Goal: Information Seeking & Learning: Find contact information

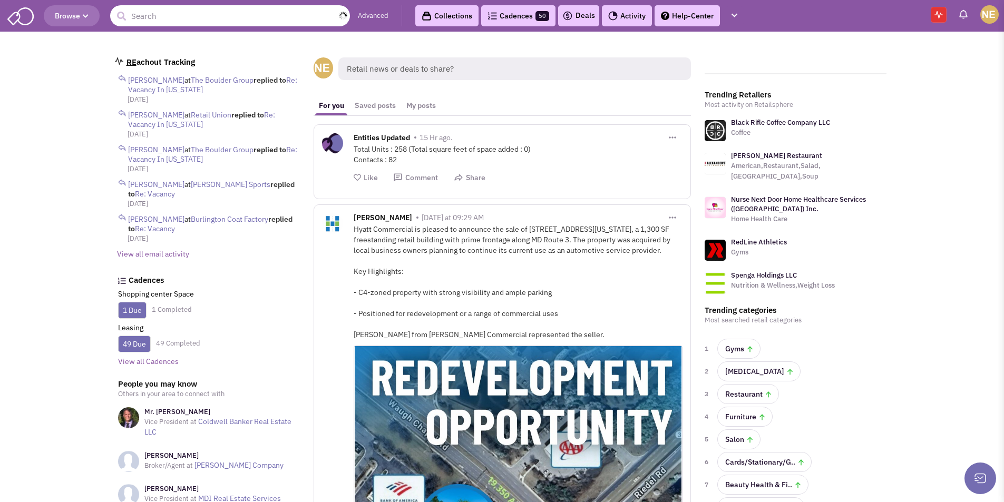
click at [199, 14] on input "text" at bounding box center [230, 15] width 240 height 21
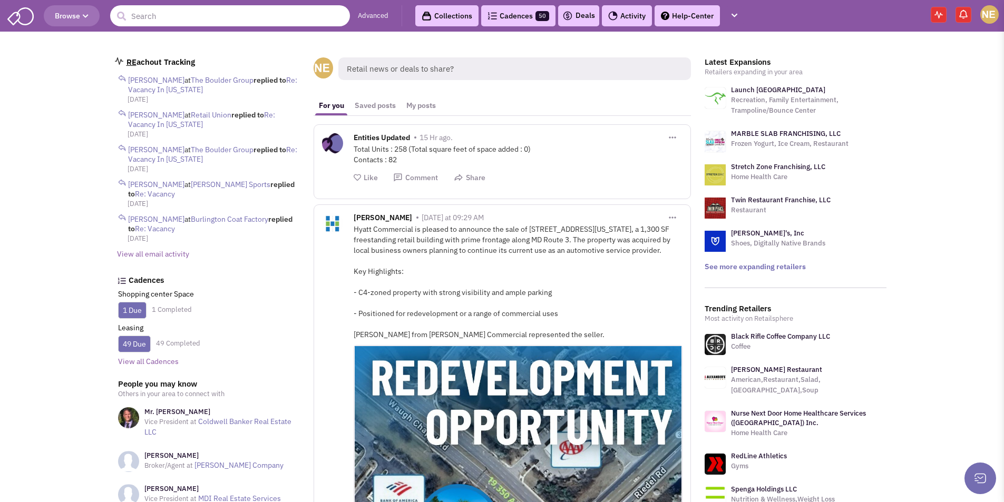
click at [159, 9] on input "text" at bounding box center [230, 15] width 240 height 21
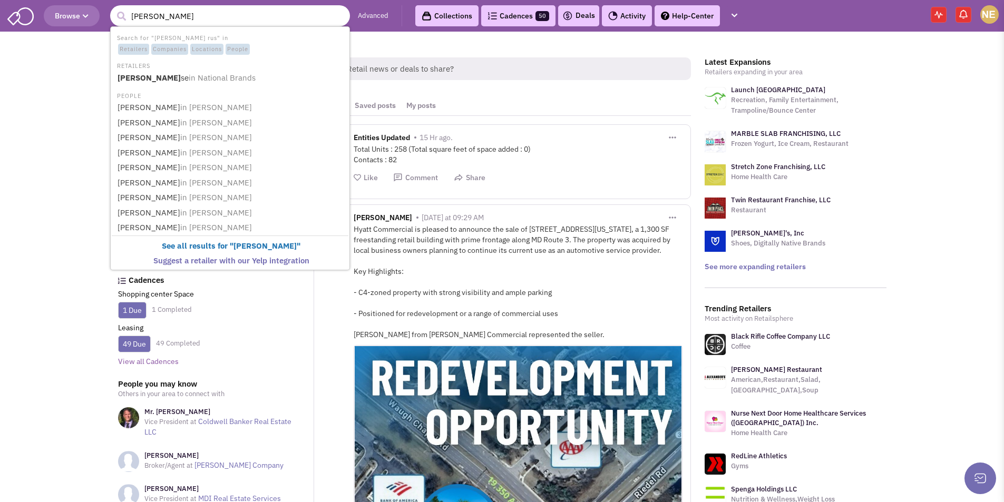
type input "charlotte russe"
click at [148, 75] on b "Charlotte Russe" at bounding box center [149, 78] width 63 height 10
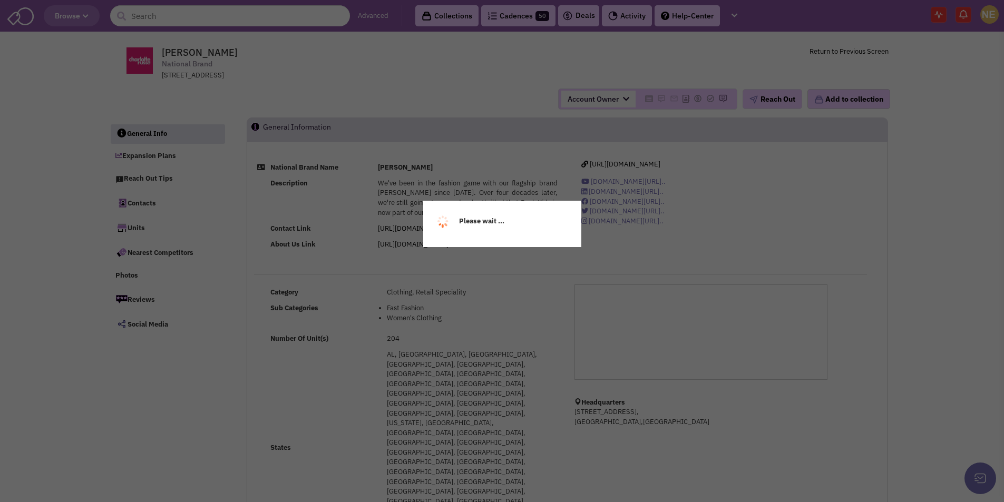
select select
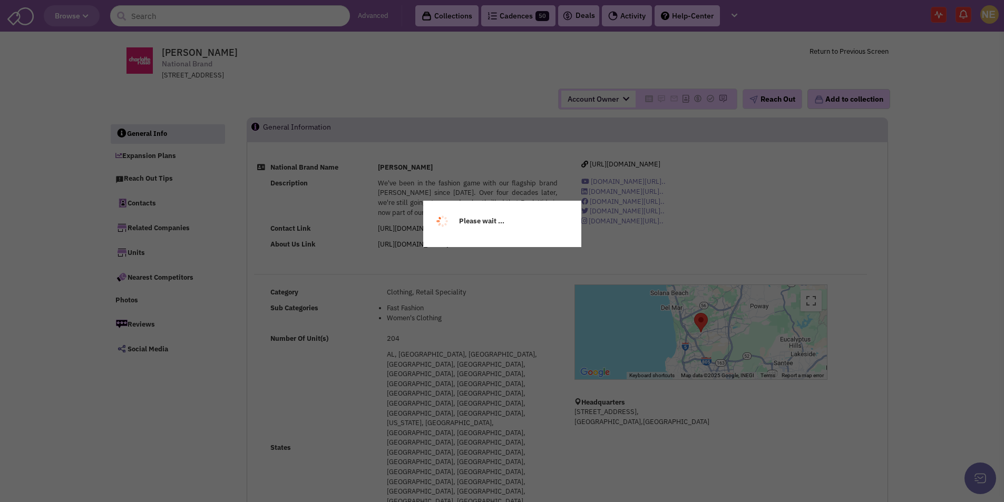
select select
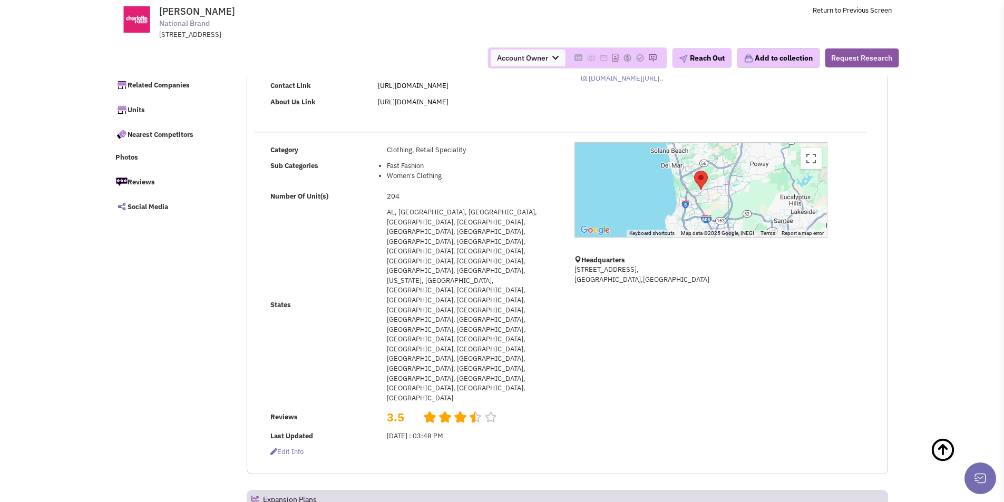
scroll to position [64, 0]
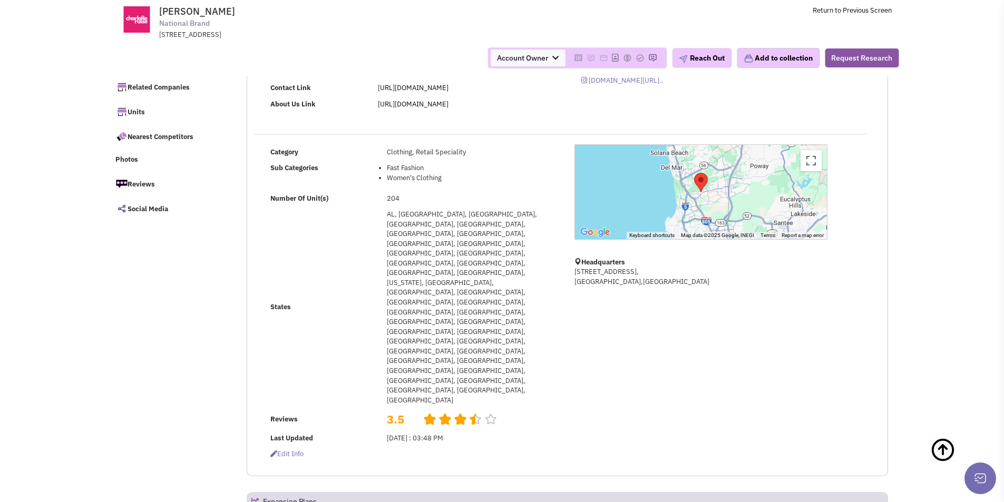
drag, startPoint x: 334, startPoint y: 394, endPoint x: 288, endPoint y: 390, distance: 46.5
copy p "Jay Lepselter"
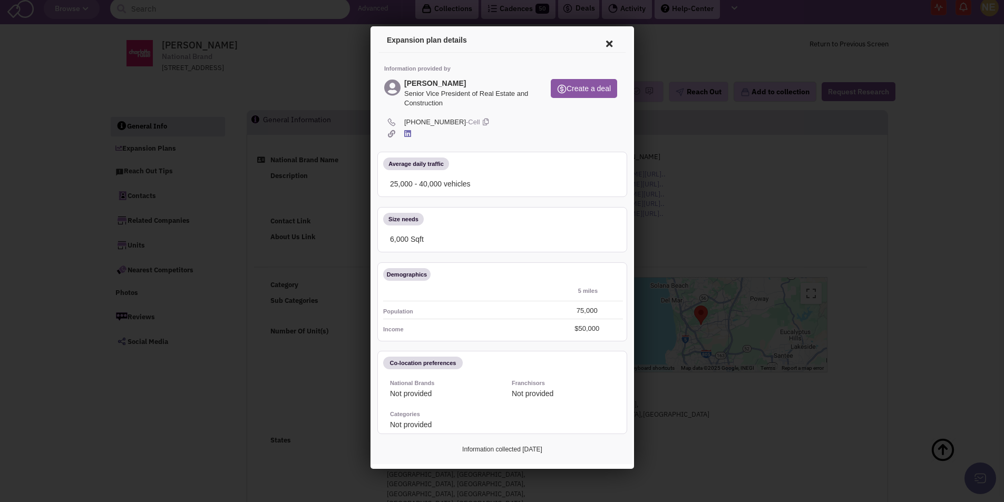
scroll to position [0, 0]
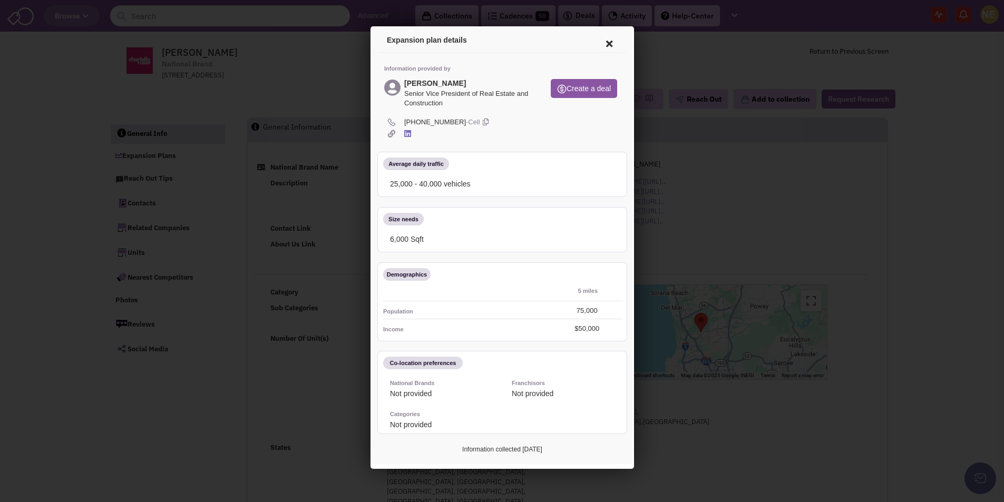
click at [601, 45] on icon at bounding box center [607, 42] width 22 height 25
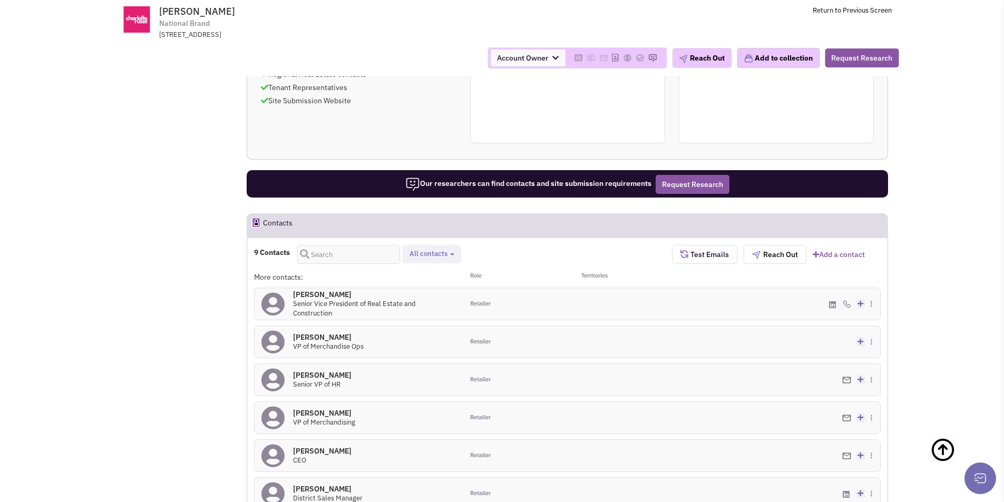
scroll to position [685, 0]
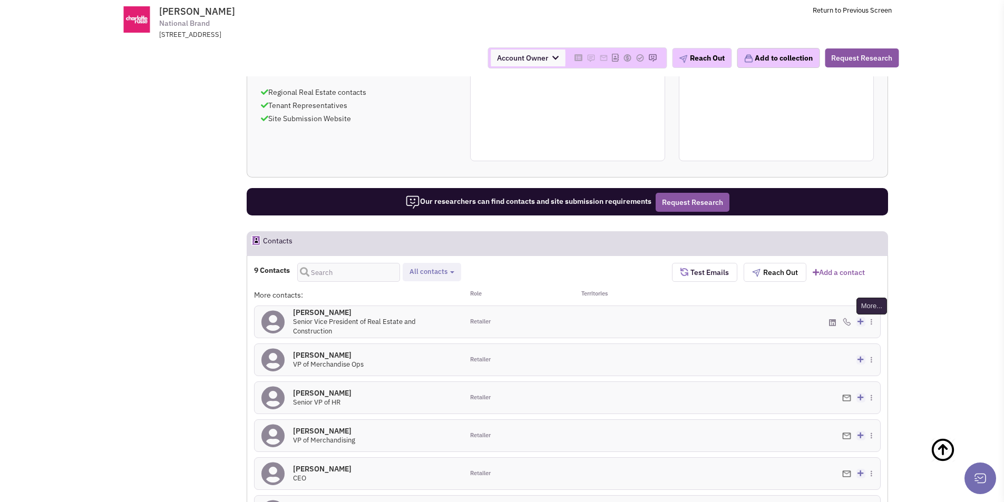
click at [872, 319] on img at bounding box center [871, 322] width 2 height 6
click at [696, 306] on div "(858) 652-1800 - Cell Add to my contacts" at bounding box center [776, 322] width 209 height 32
drag, startPoint x: 238, startPoint y: 12, endPoint x: 159, endPoint y: 11, distance: 79.6
click at [159, 11] on tr "Charlotte Russe National Brand 5910 Pacific Center Blvd, Suite 120, San Diego, …" at bounding box center [501, 20] width 793 height 40
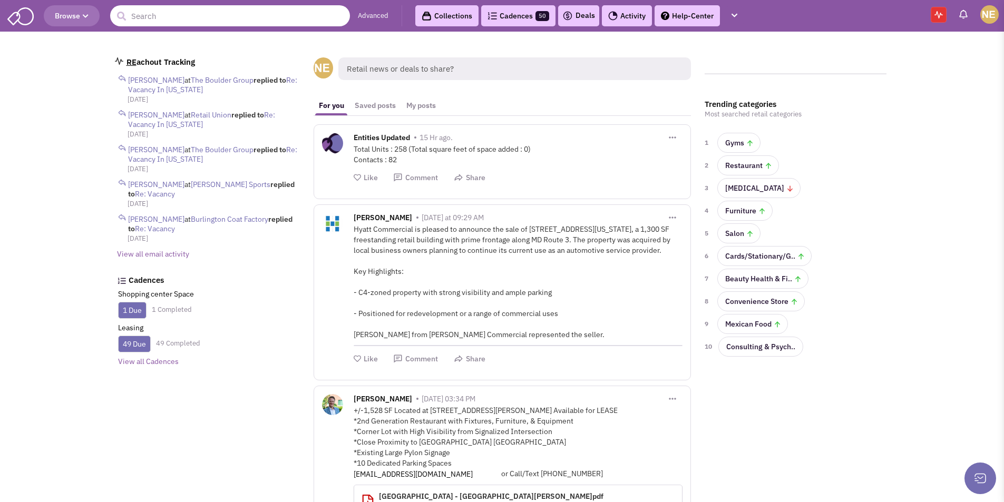
click at [186, 14] on input "text" at bounding box center [230, 15] width 240 height 21
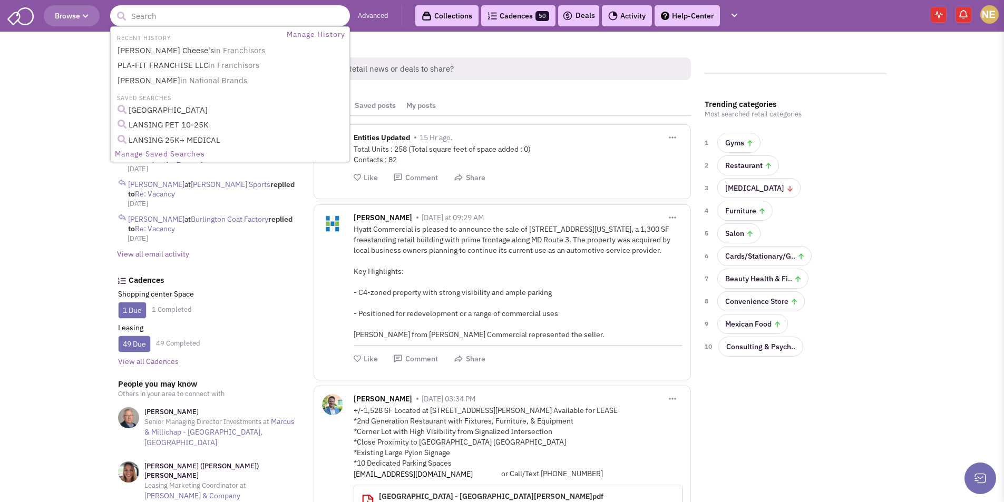
paste input "JS Linen & Curtain Outlet Belmont NC"
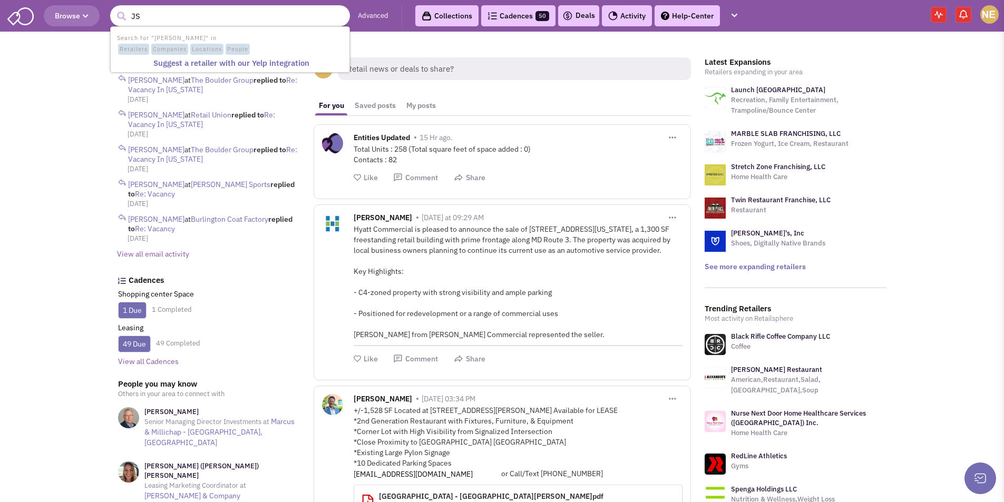
type input "J"
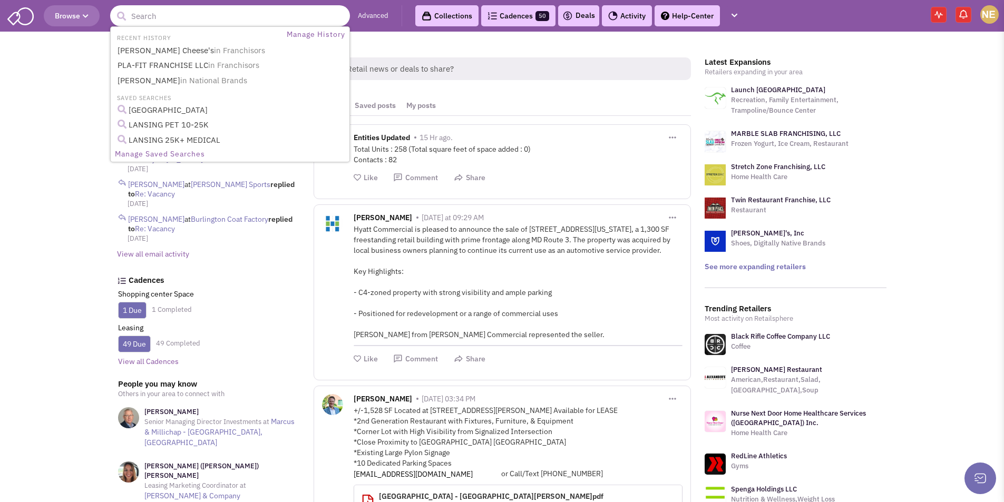
click at [159, 12] on input "text" at bounding box center [230, 15] width 240 height 21
paste input "Save-A-Lot"
type input "Save-A-Lot"
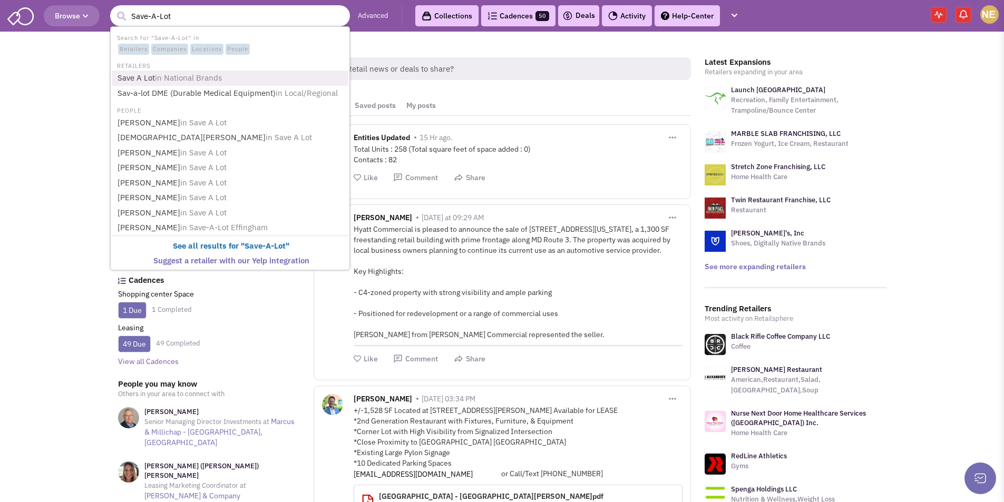
click at [190, 81] on span "in National Brands" at bounding box center [188, 78] width 67 height 10
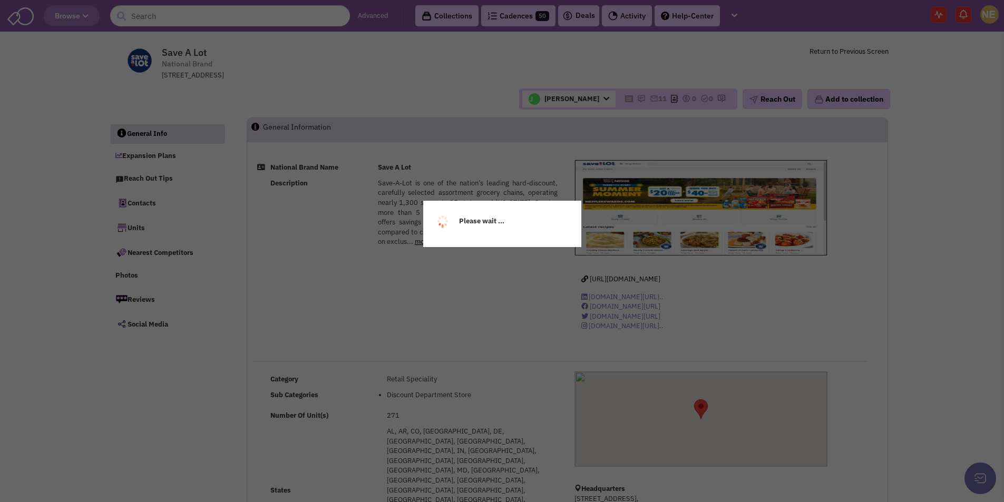
select select
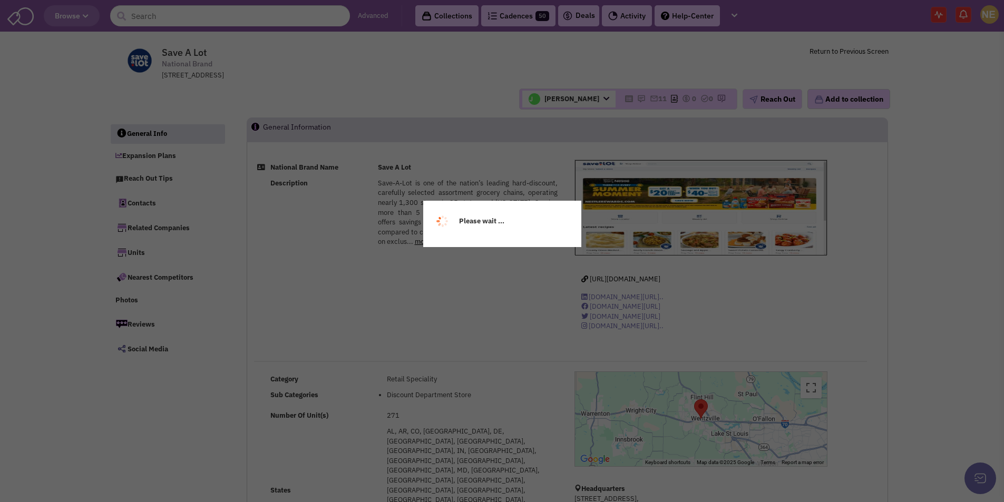
select select
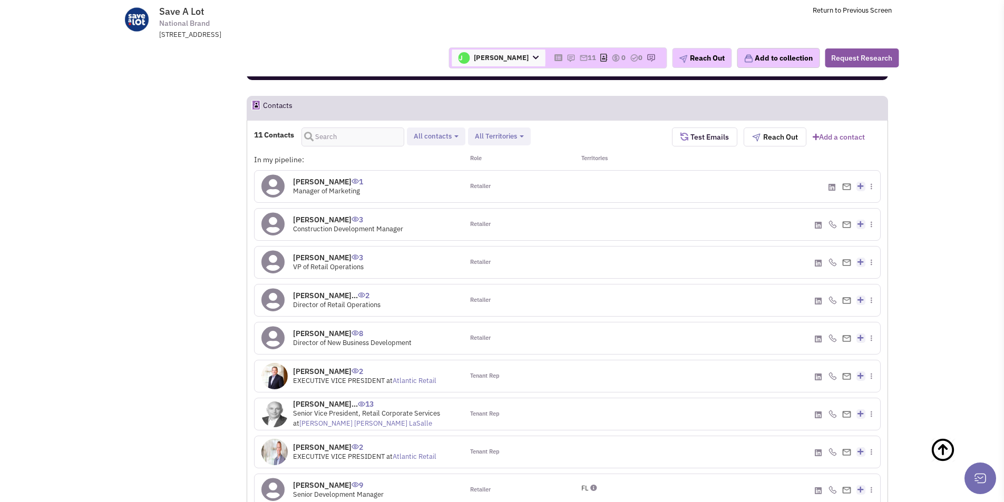
scroll to position [896, 0]
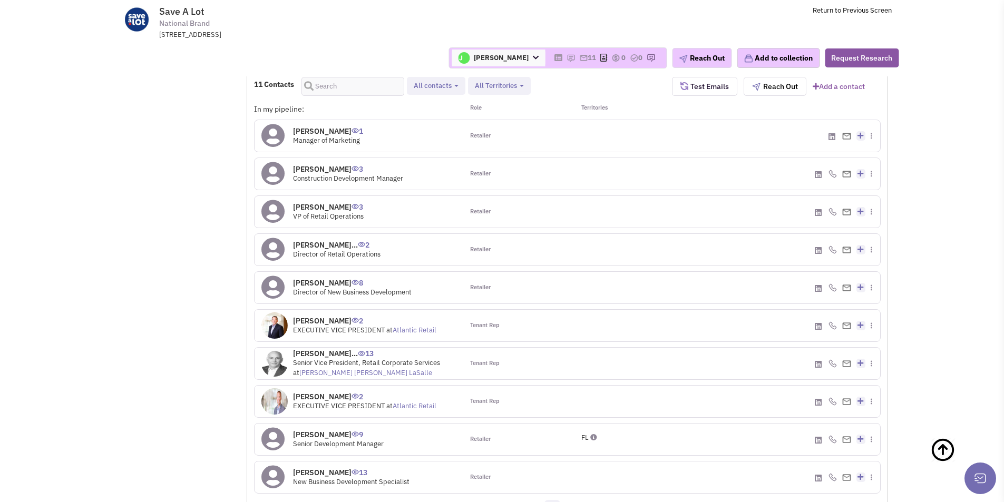
click at [322, 349] on h4 "[PERSON_NAME]... 13" at bounding box center [374, 353] width 163 height 9
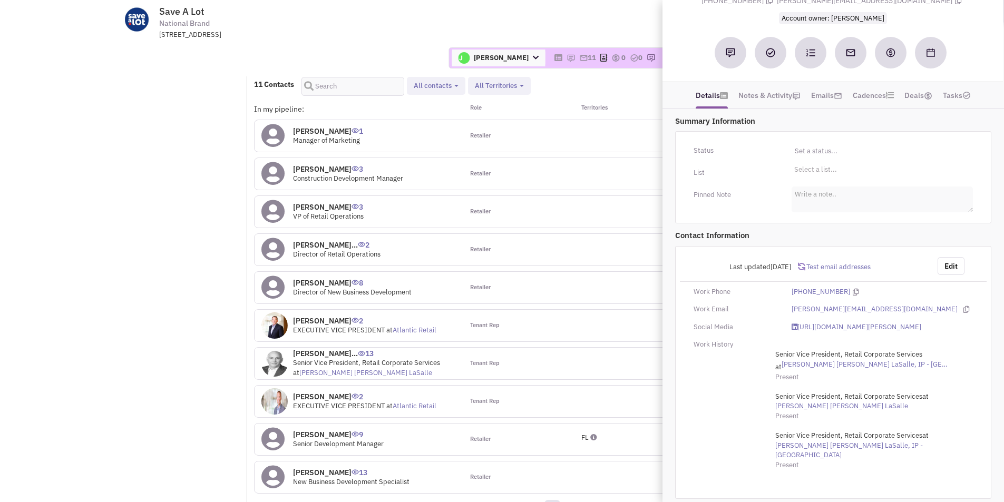
scroll to position [122, 0]
click at [343, 316] on h4 "Mr. Samuel Young 2" at bounding box center [364, 320] width 143 height 9
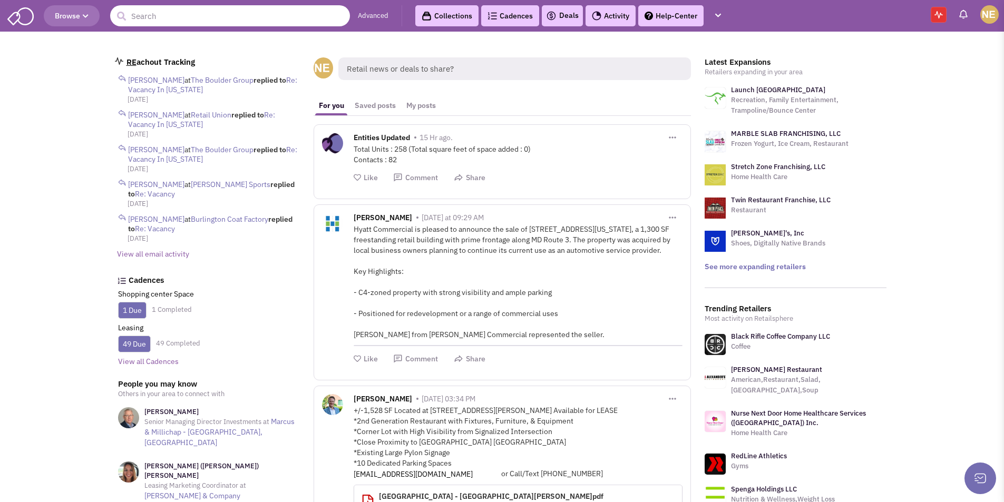
click at [173, 16] on input "text" at bounding box center [230, 15] width 240 height 21
click at [169, 16] on input "sportsman warehouse" at bounding box center [230, 15] width 240 height 21
type input "sportsmans warehouse"
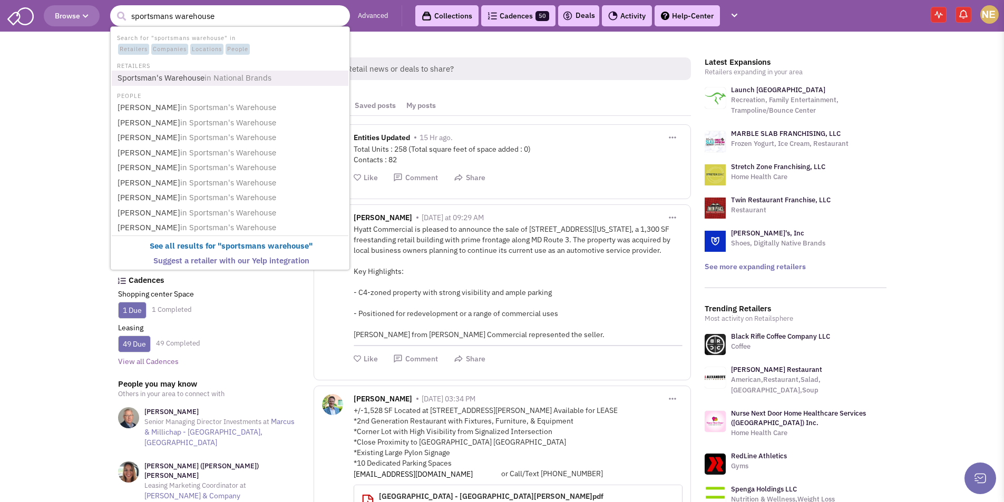
click at [229, 82] on span "in National Brands" at bounding box center [237, 78] width 67 height 10
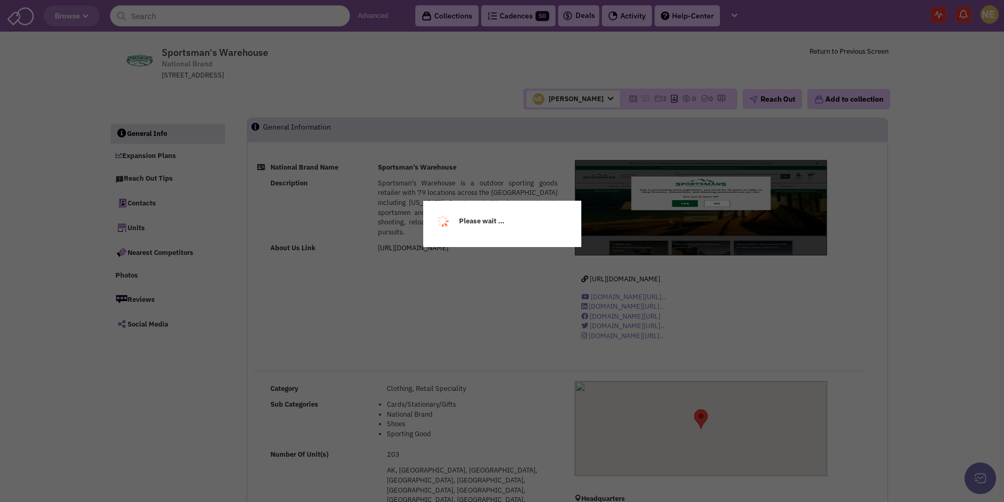
select select
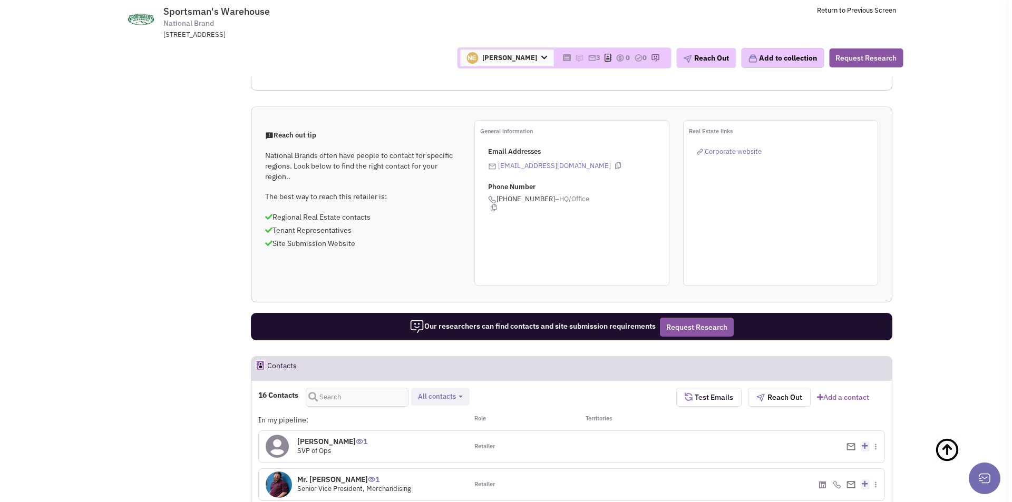
scroll to position [685, 0]
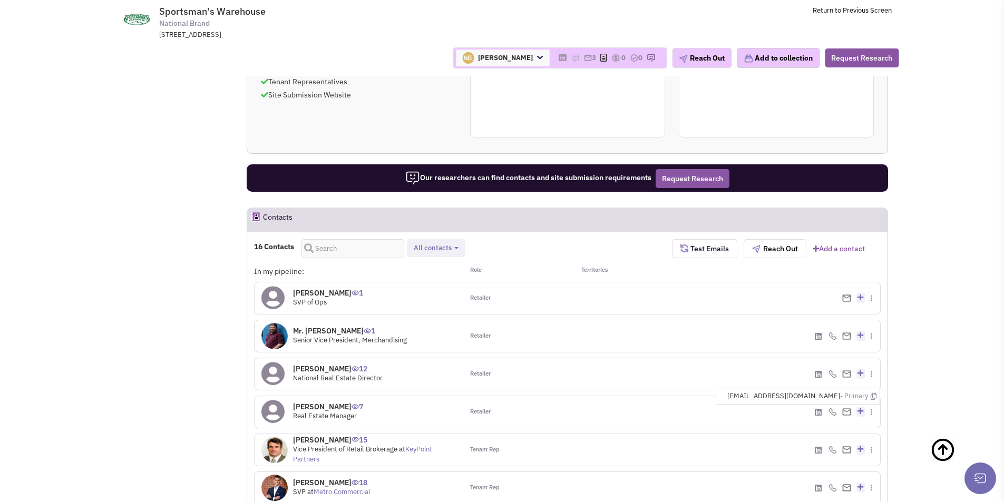
click at [845, 408] on img at bounding box center [846, 411] width 9 height 7
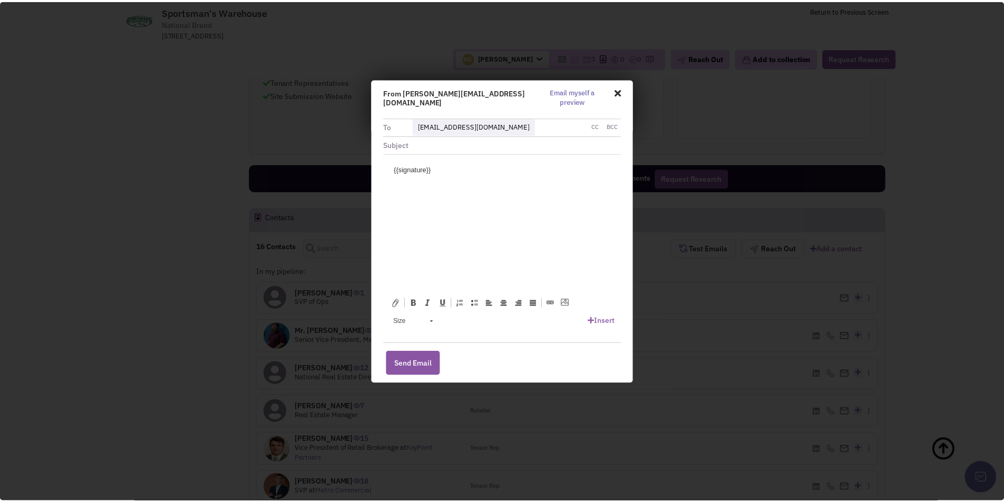
scroll to position [0, 0]
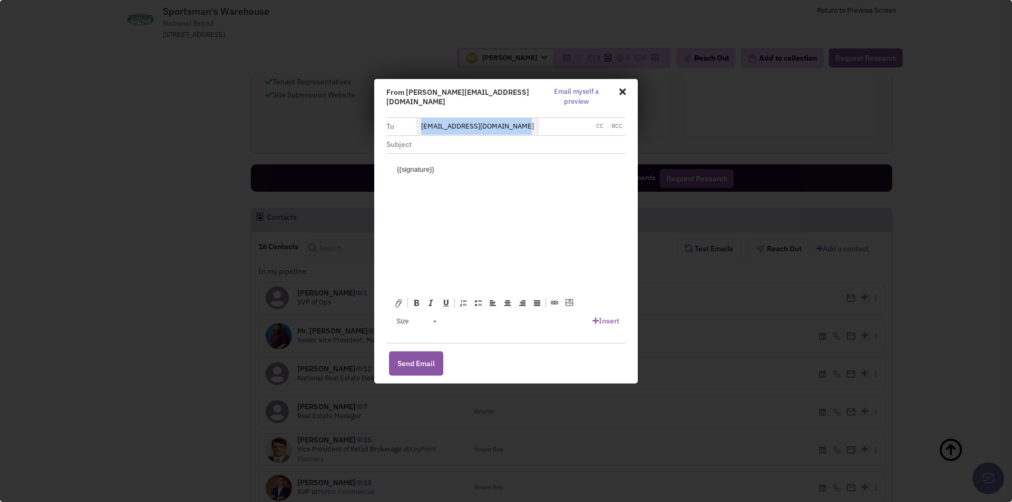
drag, startPoint x: 518, startPoint y: 117, endPoint x: 417, endPoint y: 124, distance: 101.9
click at [417, 124] on p "achristensen@sportsmans.com" at bounding box center [477, 126] width 123 height 17
copy link "achristensen@sportsmans.com"
click at [619, 92] on span at bounding box center [620, 91] width 10 height 18
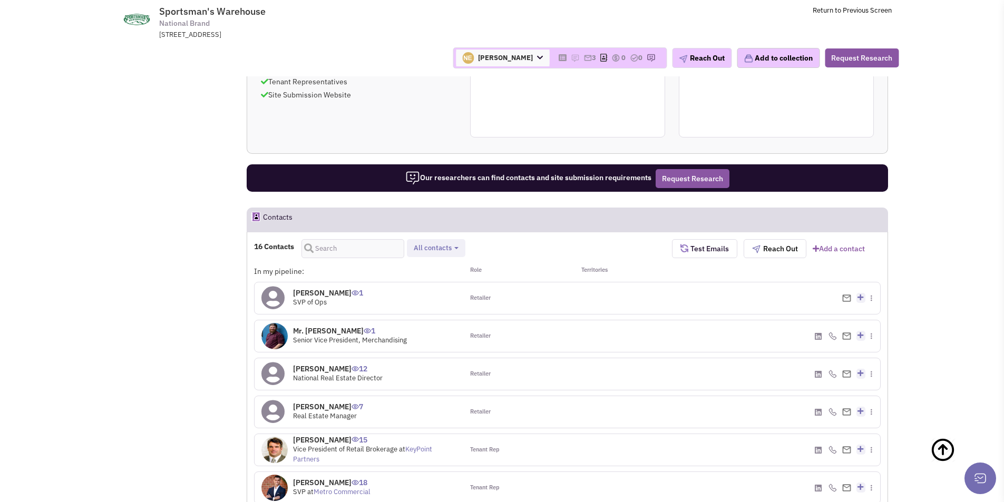
click at [873, 358] on div "(303) 808-9622 - Cell Remove from my contact" at bounding box center [776, 374] width 209 height 32
click at [874, 369] on span at bounding box center [874, 374] width 9 height 10
click at [871, 371] on img at bounding box center [871, 374] width 2 height 6
click at [873, 369] on span at bounding box center [874, 374] width 9 height 10
click at [325, 364] on h4 "Lisa Loprino 12" at bounding box center [338, 368] width 90 height 9
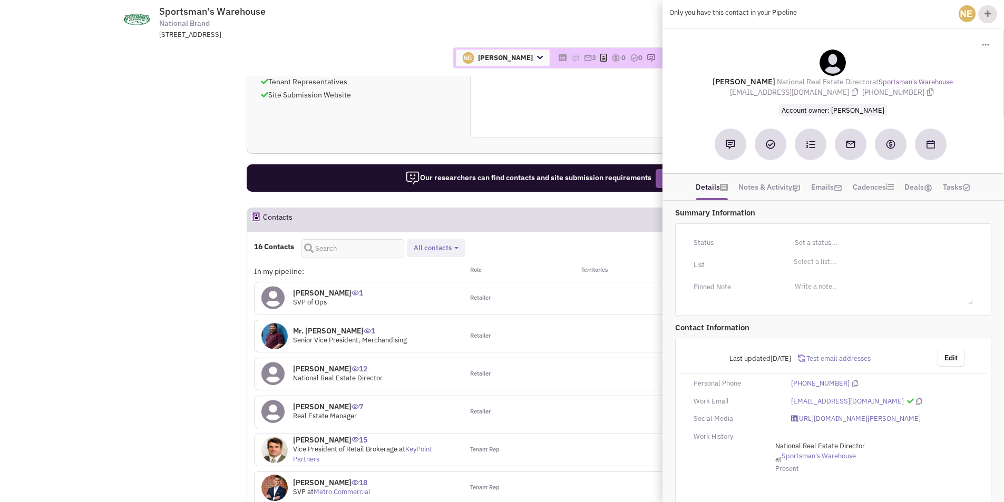
drag, startPoint x: 747, startPoint y: 95, endPoint x: 761, endPoint y: 94, distance: 14.3
click at [771, 93] on div "Lisa Loprino National Real Estate Director at Sportsman's Warehouse lloprino@sp…" at bounding box center [833, 83] width 330 height 66
click at [758, 108] on span "Account owner: Nathan Elkayam" at bounding box center [832, 110] width 316 height 11
drag, startPoint x: 738, startPoint y: 93, endPoint x: 771, endPoint y: 93, distance: 33.2
click at [771, 93] on div "Lisa Loprino National Real Estate Director at Sportsman's Warehouse lloprino@sp…" at bounding box center [833, 83] width 330 height 66
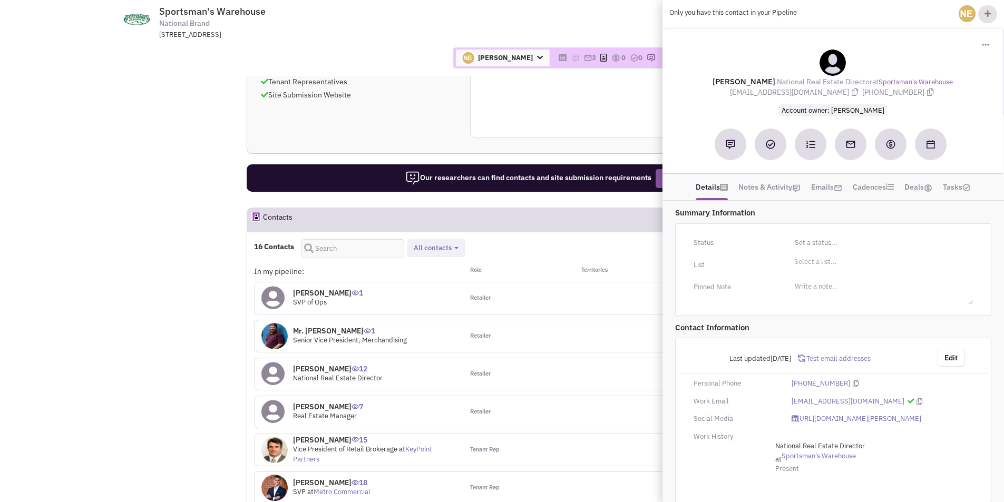
click at [789, 94] on span "lloprino@sportsmans.com" at bounding box center [796, 91] width 132 height 9
drag, startPoint x: 833, startPoint y: 92, endPoint x: 748, endPoint y: 90, distance: 85.4
click at [748, 90] on span "lloprino@sportsmans.com" at bounding box center [796, 91] width 132 height 9
copy span "lloprino@sportsmans.com"
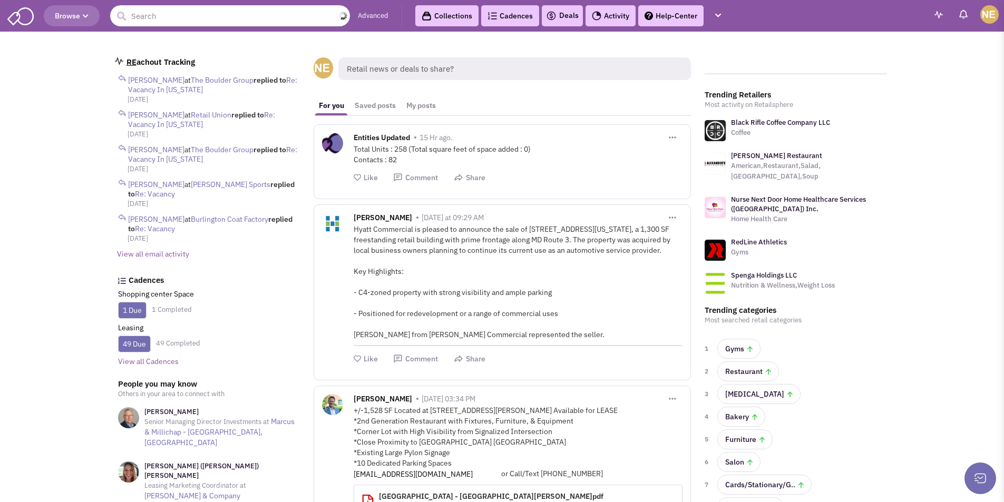
click at [223, 16] on input "text" at bounding box center [230, 15] width 240 height 21
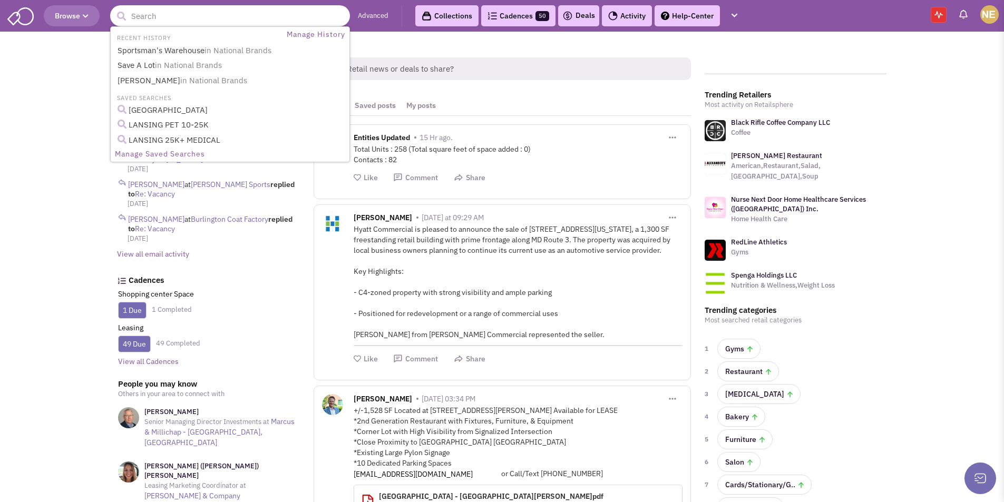
paste input "Lane & Associates Family Dentistry"
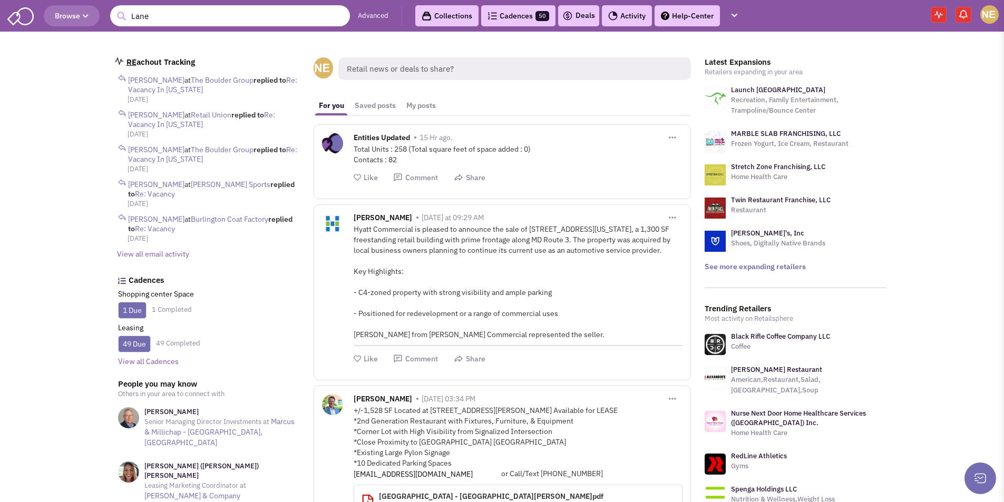
click at [165, 16] on input "Lane" at bounding box center [230, 15] width 240 height 21
type input "L"
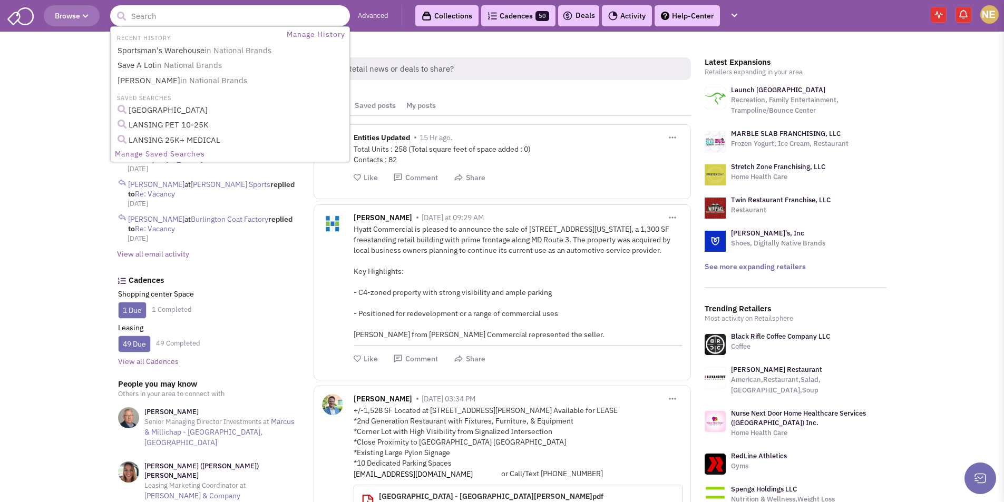
paste input "Putt Putt Fun Center"
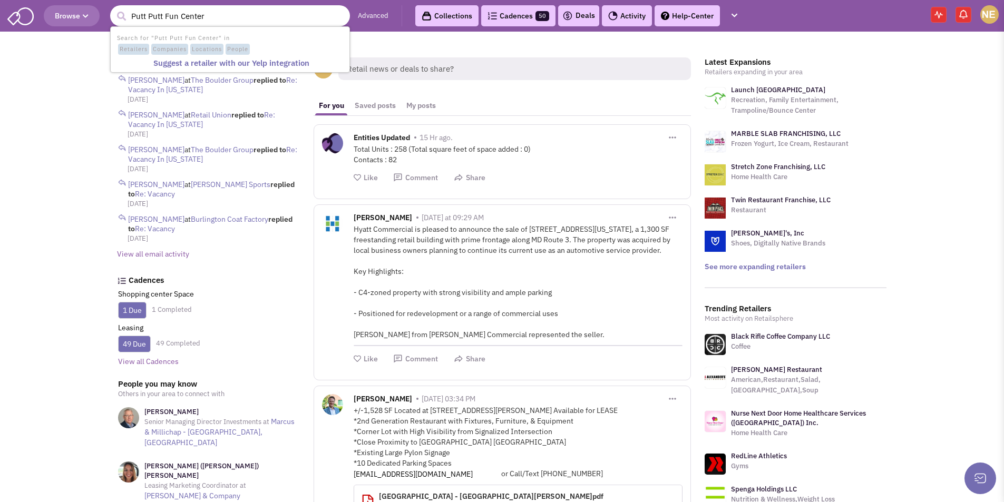
drag, startPoint x: 216, startPoint y: 19, endPoint x: 107, endPoint y: 14, distance: 109.2
click at [107, 14] on header "Browse 1 result is available, use up and down arrow keys to navigate. [GEOGRAPH…" at bounding box center [502, 16] width 1004 height 32
type input "Putt Putt Fun Center"
